Goal: Information Seeking & Learning: Learn about a topic

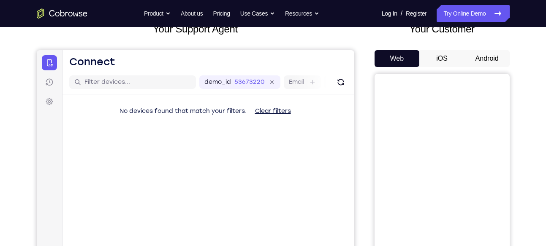
click at [493, 58] on button "Android" at bounding box center [486, 58] width 45 height 17
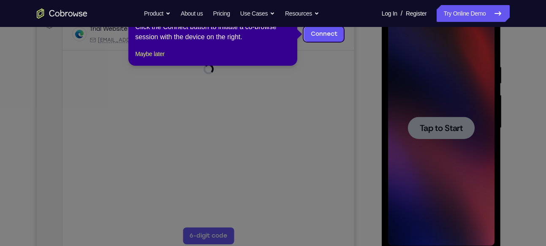
click at [154, 58] on div "1 of 8 × Click the Connect button to initiate a co-browse session with the devi…" at bounding box center [212, 33] width 169 height 66
click at [155, 59] on button "Maybe later" at bounding box center [149, 54] width 29 height 10
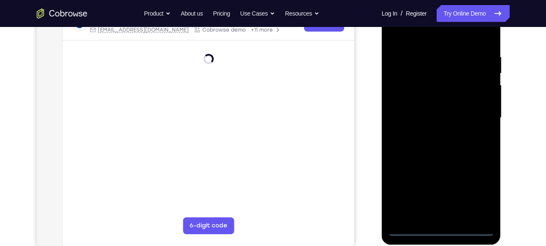
scroll to position [144, 0]
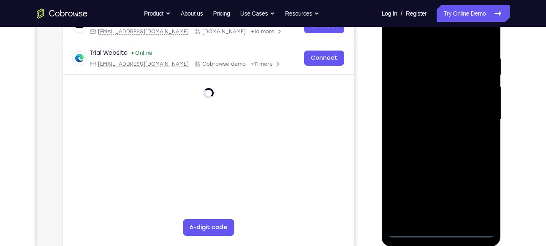
click at [440, 231] on div at bounding box center [441, 120] width 106 height 236
click at [473, 195] on div at bounding box center [441, 120] width 106 height 236
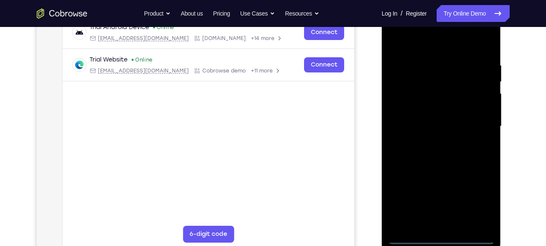
scroll to position [136, 0]
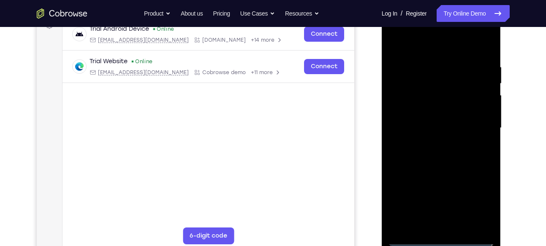
click at [433, 50] on div at bounding box center [441, 128] width 106 height 236
click at [475, 122] on div at bounding box center [441, 128] width 106 height 236
click at [433, 143] on div at bounding box center [441, 128] width 106 height 236
click at [445, 120] on div at bounding box center [441, 128] width 106 height 236
click at [442, 91] on div at bounding box center [441, 128] width 106 height 236
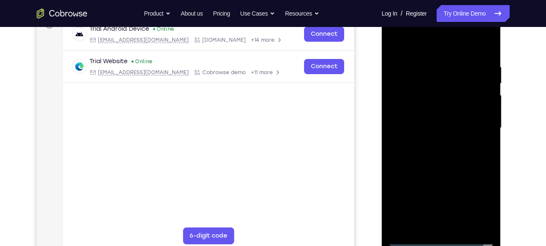
click at [441, 106] on div at bounding box center [441, 128] width 106 height 236
click at [446, 126] on div at bounding box center [441, 128] width 106 height 236
click at [437, 156] on div at bounding box center [441, 128] width 106 height 236
click at [430, 151] on div at bounding box center [441, 128] width 106 height 236
click at [462, 224] on div at bounding box center [441, 128] width 106 height 236
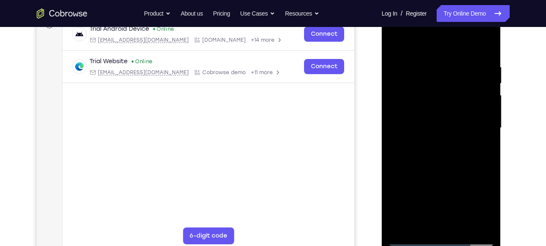
click at [451, 170] on div at bounding box center [441, 128] width 106 height 236
click at [488, 81] on div at bounding box center [441, 128] width 106 height 236
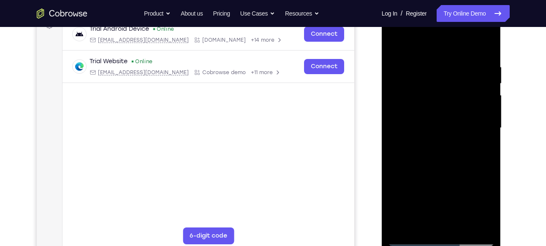
click at [488, 81] on div at bounding box center [441, 128] width 106 height 236
click at [466, 105] on div at bounding box center [441, 128] width 106 height 236
click at [417, 222] on div at bounding box center [441, 128] width 106 height 236
click at [410, 238] on div at bounding box center [441, 128] width 106 height 236
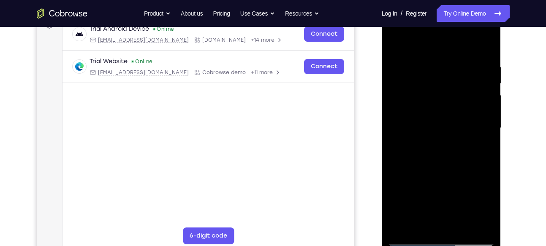
click at [410, 238] on div at bounding box center [441, 128] width 106 height 236
click at [429, 64] on div at bounding box center [441, 128] width 106 height 236
click at [482, 132] on div at bounding box center [441, 128] width 106 height 236
click at [482, 128] on div at bounding box center [441, 128] width 106 height 236
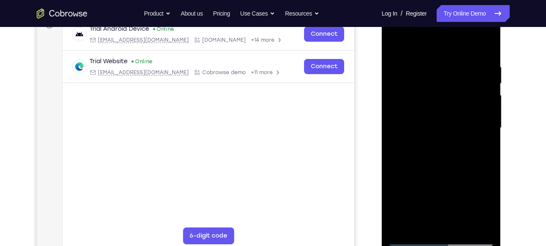
drag, startPoint x: 482, startPoint y: 128, endPoint x: 438, endPoint y: 122, distance: 43.9
click at [438, 122] on div at bounding box center [441, 128] width 106 height 236
click at [488, 118] on div at bounding box center [441, 128] width 106 height 236
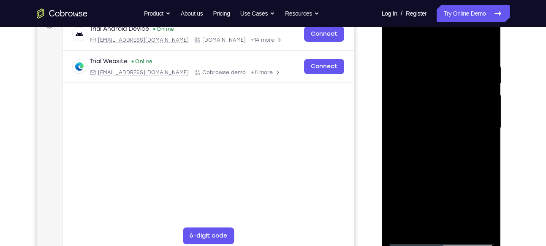
click at [488, 118] on div at bounding box center [441, 128] width 106 height 236
click at [403, 226] on div at bounding box center [441, 128] width 106 height 236
drag, startPoint x: 462, startPoint y: 81, endPoint x: 460, endPoint y: 139, distance: 57.4
click at [460, 139] on div at bounding box center [441, 128] width 106 height 236
drag, startPoint x: 462, startPoint y: 119, endPoint x: 451, endPoint y: 73, distance: 48.3
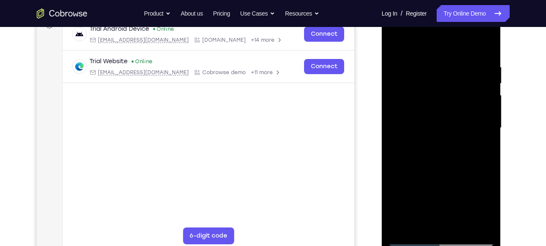
click at [451, 73] on div at bounding box center [441, 128] width 106 height 236
click at [391, 106] on div at bounding box center [441, 128] width 106 height 236
click at [489, 105] on div at bounding box center [441, 128] width 106 height 236
drag, startPoint x: 459, startPoint y: 143, endPoint x: 437, endPoint y: 82, distance: 64.6
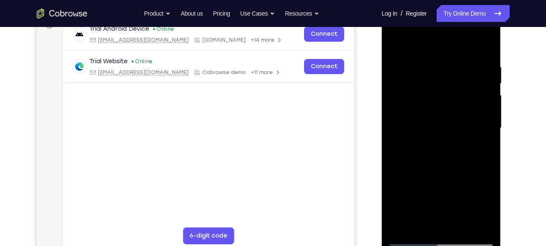
click at [437, 82] on div at bounding box center [441, 128] width 106 height 236
drag, startPoint x: 454, startPoint y: 168, endPoint x: 433, endPoint y: 97, distance: 73.7
click at [433, 97] on div at bounding box center [441, 128] width 106 height 236
drag, startPoint x: 463, startPoint y: 146, endPoint x: 435, endPoint y: 95, distance: 58.3
click at [435, 95] on div at bounding box center [441, 128] width 106 height 236
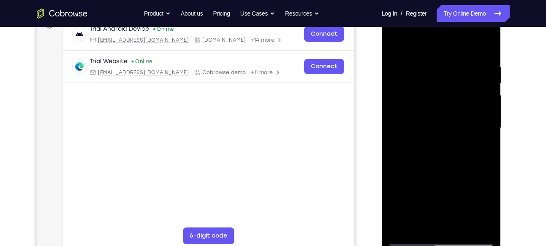
drag, startPoint x: 458, startPoint y: 180, endPoint x: 419, endPoint y: 91, distance: 97.5
click at [419, 91] on div at bounding box center [441, 128] width 106 height 236
drag, startPoint x: 443, startPoint y: 164, endPoint x: 413, endPoint y: 72, distance: 96.7
click at [413, 72] on div at bounding box center [441, 128] width 106 height 236
drag, startPoint x: 454, startPoint y: 166, endPoint x: 444, endPoint y: 185, distance: 21.3
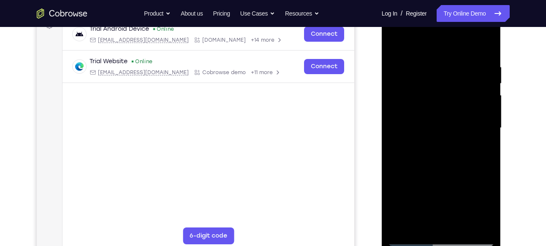
click at [444, 185] on div at bounding box center [441, 128] width 106 height 236
click at [394, 102] on div at bounding box center [441, 128] width 106 height 236
click at [487, 98] on div at bounding box center [441, 128] width 106 height 236
drag, startPoint x: 468, startPoint y: 149, endPoint x: 426, endPoint y: 75, distance: 85.4
click at [426, 75] on div at bounding box center [441, 128] width 106 height 236
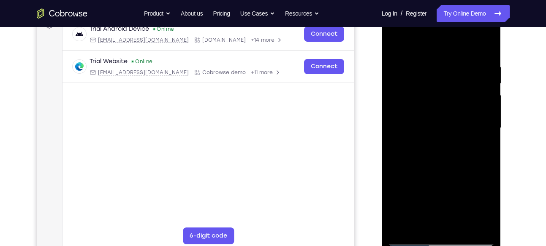
drag, startPoint x: 454, startPoint y: 152, endPoint x: 449, endPoint y: 92, distance: 61.0
click at [449, 92] on div at bounding box center [441, 128] width 106 height 236
drag, startPoint x: 465, startPoint y: 131, endPoint x: 457, endPoint y: 91, distance: 40.9
click at [457, 91] on div at bounding box center [441, 128] width 106 height 236
click at [487, 86] on div at bounding box center [441, 128] width 106 height 236
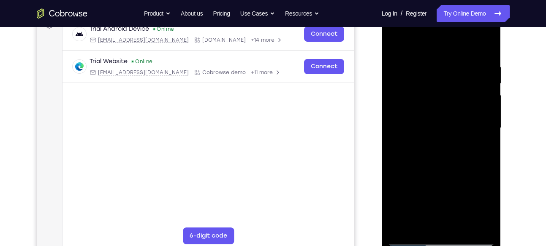
click at [487, 86] on div at bounding box center [441, 128] width 106 height 236
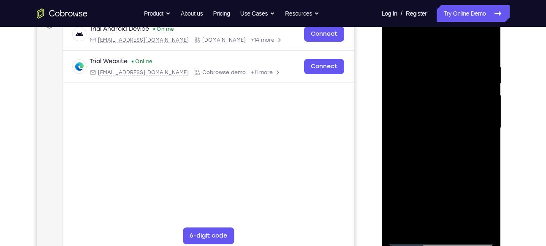
click at [487, 86] on div at bounding box center [441, 128] width 106 height 236
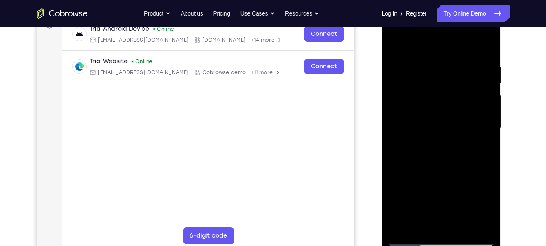
click at [487, 86] on div at bounding box center [441, 128] width 106 height 236
drag, startPoint x: 462, startPoint y: 176, endPoint x: 437, endPoint y: 86, distance: 93.0
click at [437, 86] on div at bounding box center [441, 128] width 106 height 236
drag, startPoint x: 449, startPoint y: 149, endPoint x: 424, endPoint y: 80, distance: 73.4
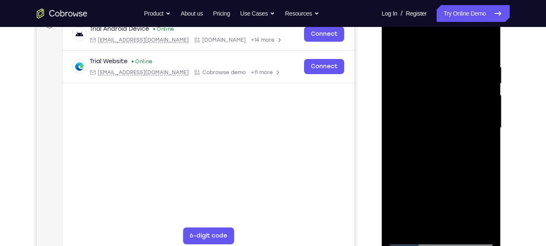
click at [424, 80] on div at bounding box center [441, 128] width 106 height 236
click at [487, 115] on div at bounding box center [441, 128] width 106 height 236
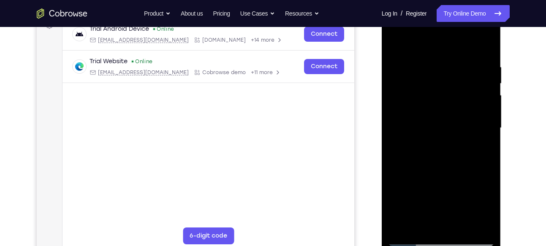
click at [487, 115] on div at bounding box center [441, 128] width 106 height 236
drag, startPoint x: 473, startPoint y: 153, endPoint x: 447, endPoint y: 70, distance: 87.4
click at [447, 70] on div at bounding box center [441, 128] width 106 height 236
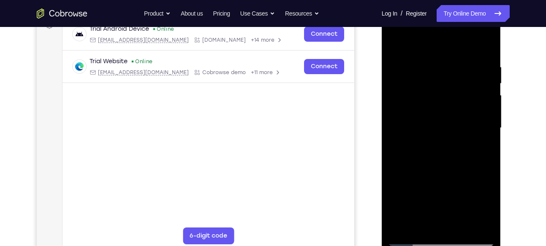
drag, startPoint x: 465, startPoint y: 138, endPoint x: 448, endPoint y: 88, distance: 53.0
click at [448, 88] on div at bounding box center [441, 128] width 106 height 236
drag, startPoint x: 460, startPoint y: 165, endPoint x: 444, endPoint y: 82, distance: 85.1
click at [444, 82] on div at bounding box center [441, 128] width 106 height 236
drag, startPoint x: 454, startPoint y: 131, endPoint x: 444, endPoint y: 96, distance: 37.0
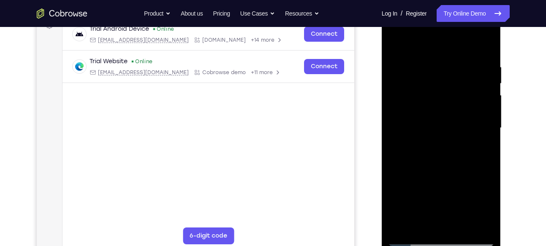
click at [444, 96] on div at bounding box center [441, 128] width 106 height 236
drag, startPoint x: 457, startPoint y: 171, endPoint x: 433, endPoint y: 87, distance: 87.3
click at [433, 87] on div at bounding box center [441, 128] width 106 height 236
drag, startPoint x: 462, startPoint y: 143, endPoint x: 432, endPoint y: 44, distance: 103.0
click at [432, 44] on div at bounding box center [441, 128] width 106 height 236
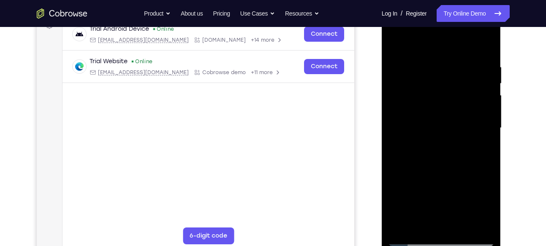
drag, startPoint x: 470, startPoint y: 158, endPoint x: 454, endPoint y: 106, distance: 54.4
click at [454, 106] on div at bounding box center [441, 128] width 106 height 236
drag, startPoint x: 468, startPoint y: 167, endPoint x: 461, endPoint y: 120, distance: 47.9
click at [461, 120] on div at bounding box center [441, 128] width 106 height 236
drag, startPoint x: 471, startPoint y: 150, endPoint x: 446, endPoint y: 75, distance: 78.9
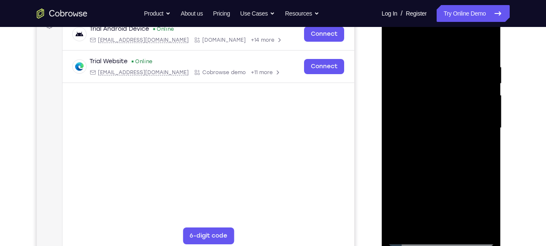
click at [446, 75] on div at bounding box center [441, 128] width 106 height 236
drag, startPoint x: 463, startPoint y: 146, endPoint x: 443, endPoint y: 64, distance: 85.0
click at [443, 64] on div at bounding box center [441, 128] width 106 height 236
drag, startPoint x: 468, startPoint y: 147, endPoint x: 448, endPoint y: 76, distance: 74.6
click at [448, 76] on div at bounding box center [441, 128] width 106 height 236
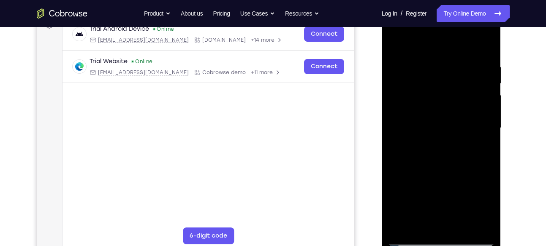
drag, startPoint x: 465, startPoint y: 181, endPoint x: 446, endPoint y: 95, distance: 88.6
click at [446, 95] on div at bounding box center [441, 128] width 106 height 236
drag, startPoint x: 472, startPoint y: 157, endPoint x: 463, endPoint y: 120, distance: 37.8
click at [463, 120] on div at bounding box center [441, 128] width 106 height 236
click at [487, 91] on div at bounding box center [441, 128] width 106 height 236
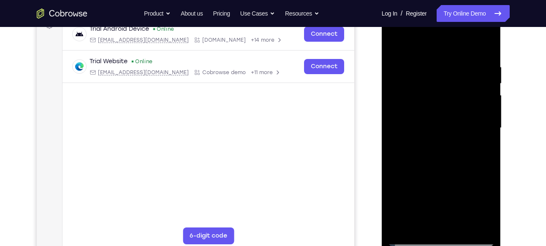
click at [487, 91] on div at bounding box center [441, 128] width 106 height 236
drag, startPoint x: 471, startPoint y: 159, endPoint x: 447, endPoint y: 68, distance: 94.4
click at [447, 68] on div at bounding box center [441, 128] width 106 height 236
drag, startPoint x: 458, startPoint y: 140, endPoint x: 440, endPoint y: 63, distance: 78.6
click at [440, 63] on div at bounding box center [441, 128] width 106 height 236
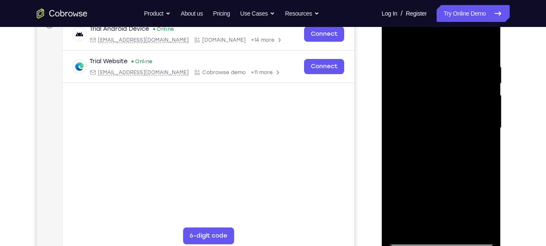
drag, startPoint x: 466, startPoint y: 164, endPoint x: 442, endPoint y: 79, distance: 88.0
click at [442, 79] on div at bounding box center [441, 128] width 106 height 236
drag, startPoint x: 464, startPoint y: 158, endPoint x: 435, endPoint y: 73, distance: 89.8
click at [435, 73] on div at bounding box center [441, 128] width 106 height 236
drag, startPoint x: 467, startPoint y: 163, endPoint x: 462, endPoint y: 111, distance: 51.8
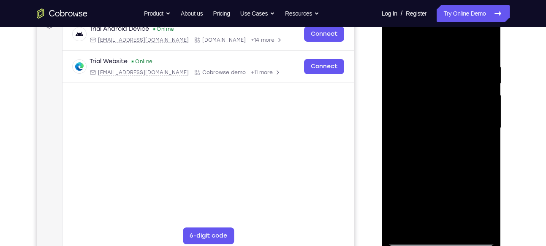
click at [462, 111] on div at bounding box center [441, 128] width 106 height 236
drag, startPoint x: 471, startPoint y: 178, endPoint x: 446, endPoint y: 111, distance: 71.0
click at [446, 111] on div at bounding box center [441, 128] width 106 height 236
drag, startPoint x: 456, startPoint y: 140, endPoint x: 443, endPoint y: 39, distance: 101.6
click at [443, 39] on div at bounding box center [441, 128] width 106 height 236
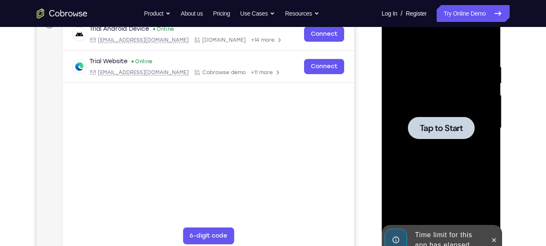
drag, startPoint x: 460, startPoint y: 124, endPoint x: 331, endPoint y: 76, distance: 138.2
click at [381, 76] on html "Online web based iOS Simulators and Android Emulators. Run iPhone, iPad, Mobile…" at bounding box center [441, 130] width 120 height 253
